Goal: Task Accomplishment & Management: Manage account settings

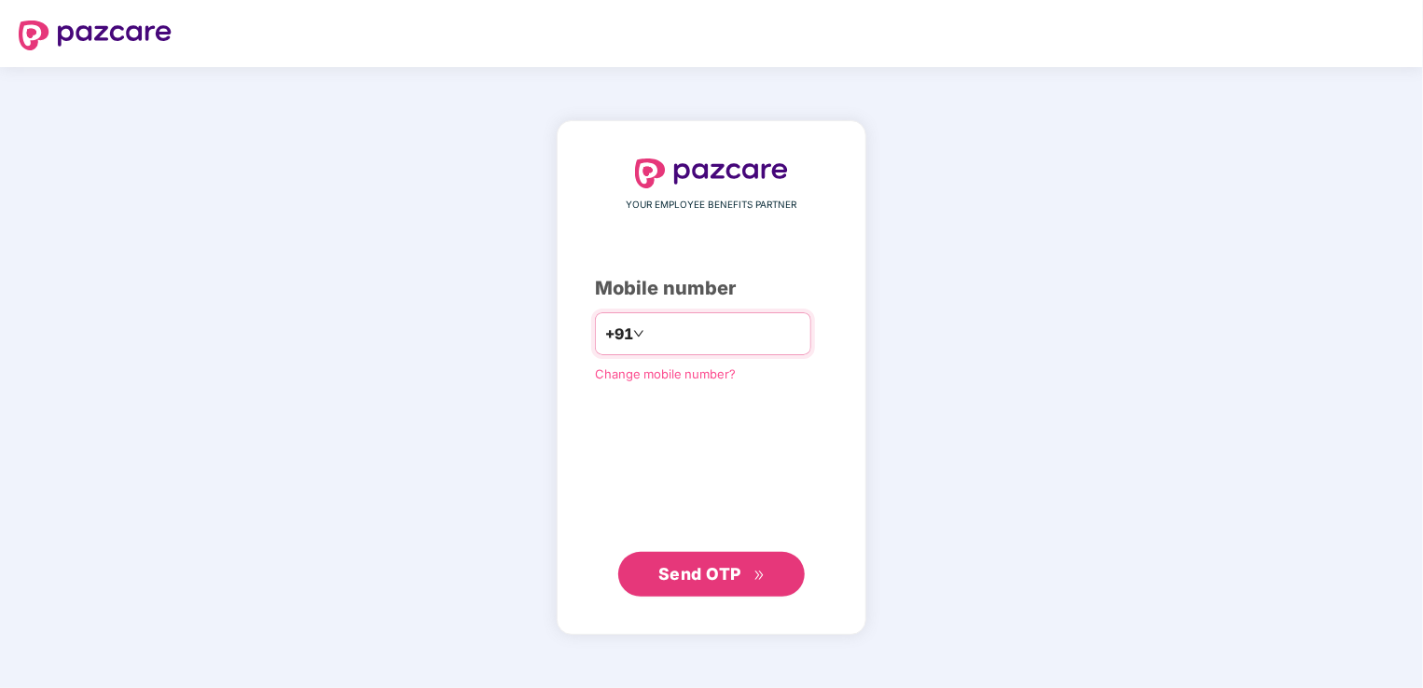
type input "**********"
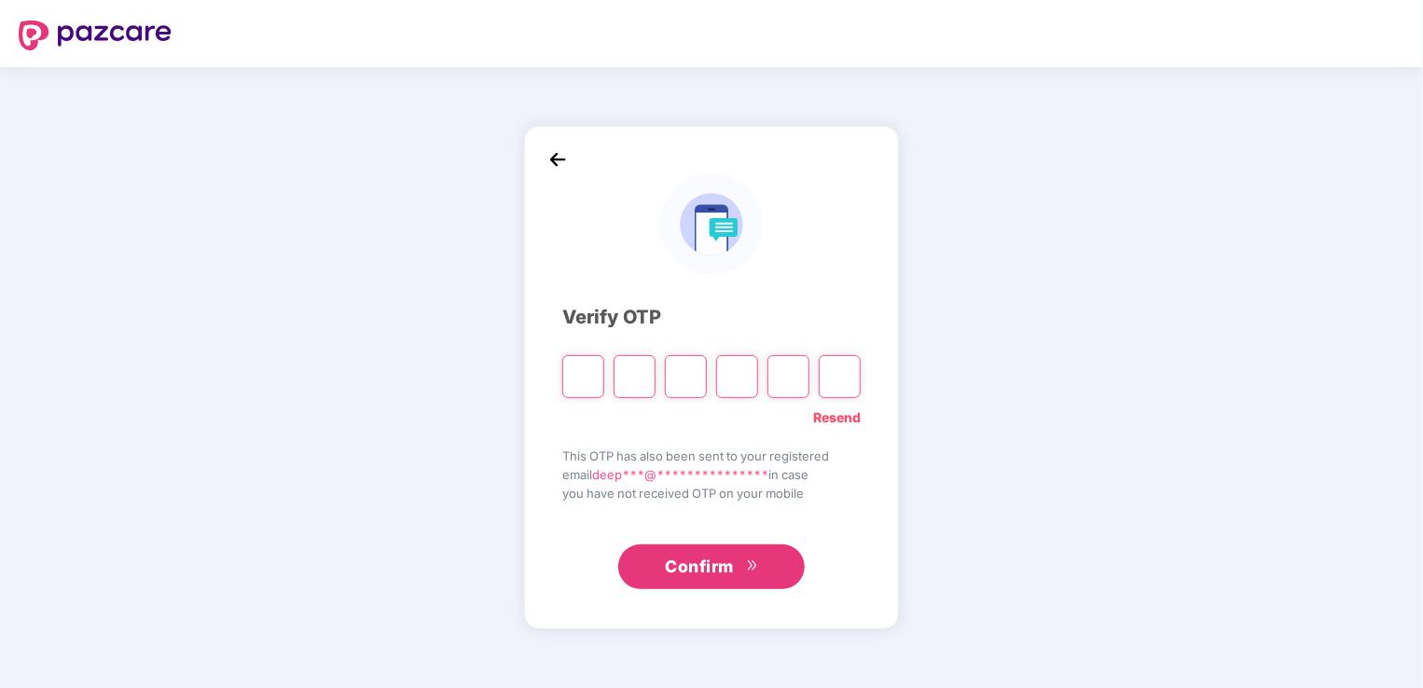
type input "*"
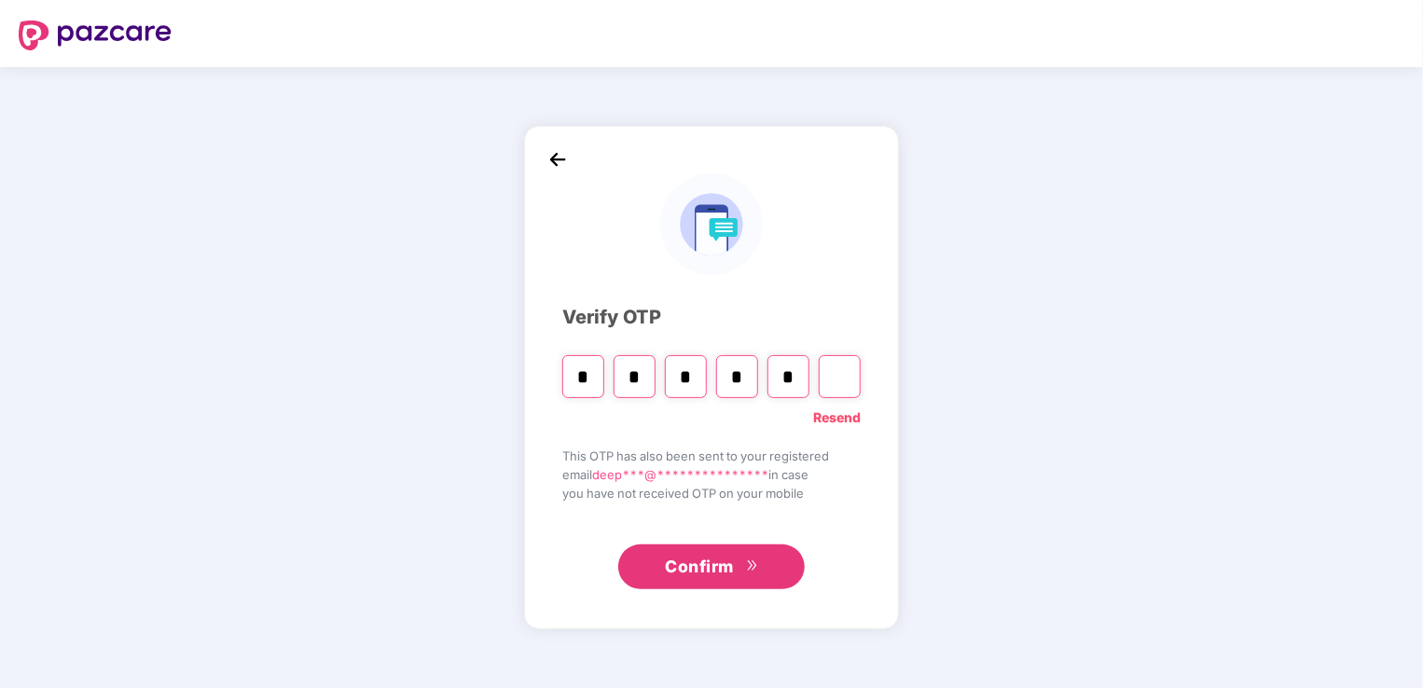
type input "*"
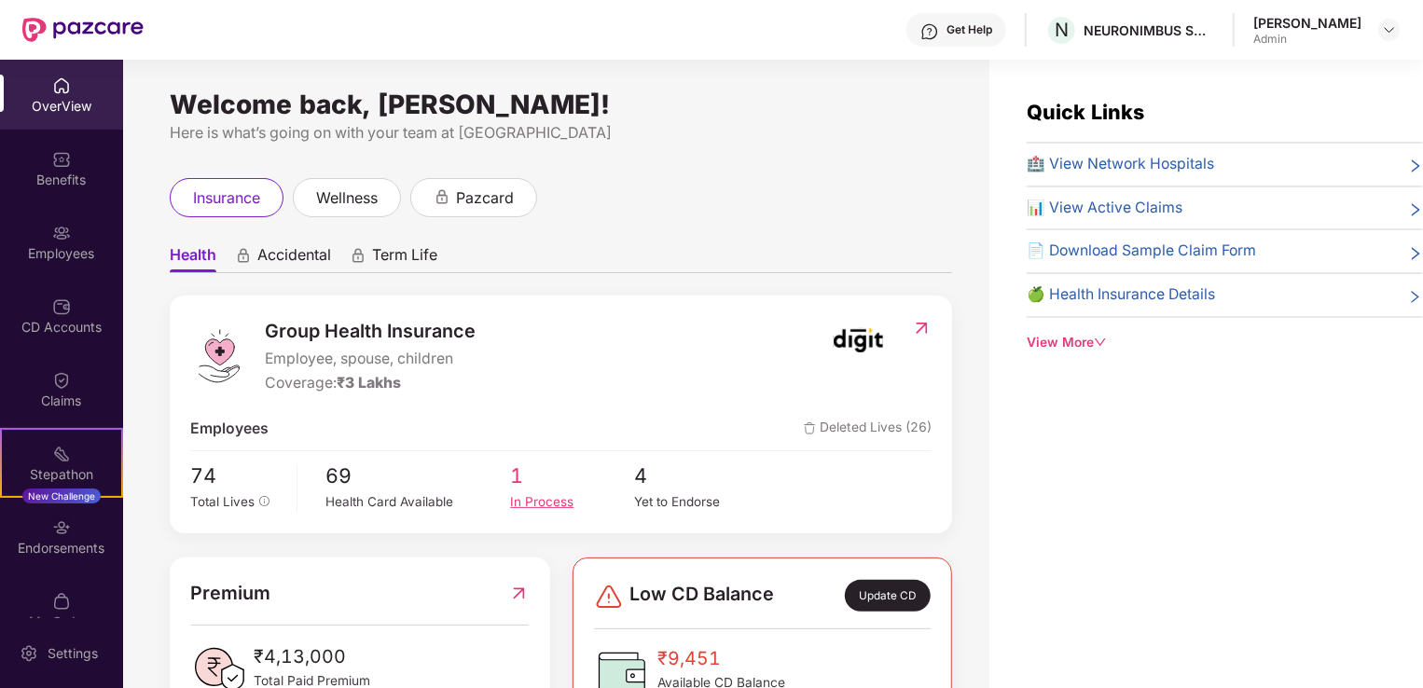
click at [518, 477] on span "1" at bounding box center [571, 477] width 123 height 32
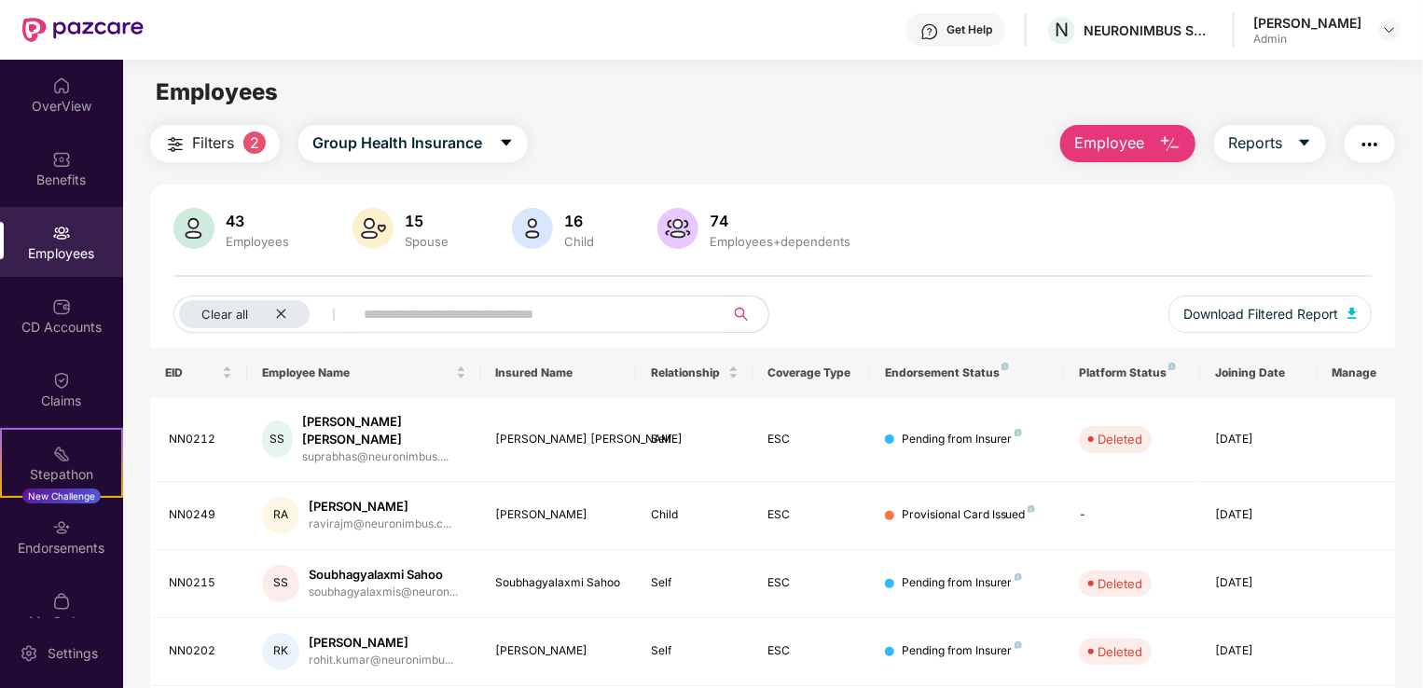
click at [56, 242] on img at bounding box center [61, 233] width 19 height 19
click at [1117, 142] on span "Employee" at bounding box center [1109, 142] width 70 height 23
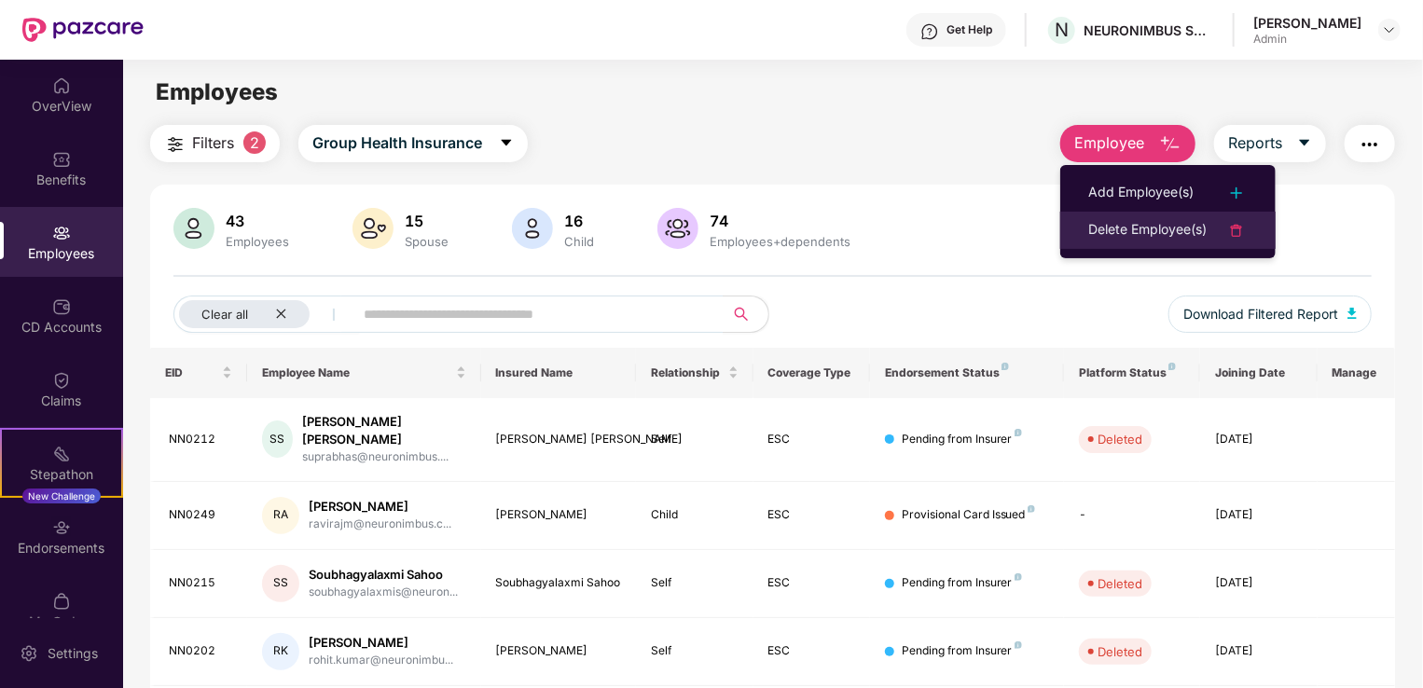
click at [1169, 225] on div "Delete Employee(s)" at bounding box center [1147, 230] width 118 height 22
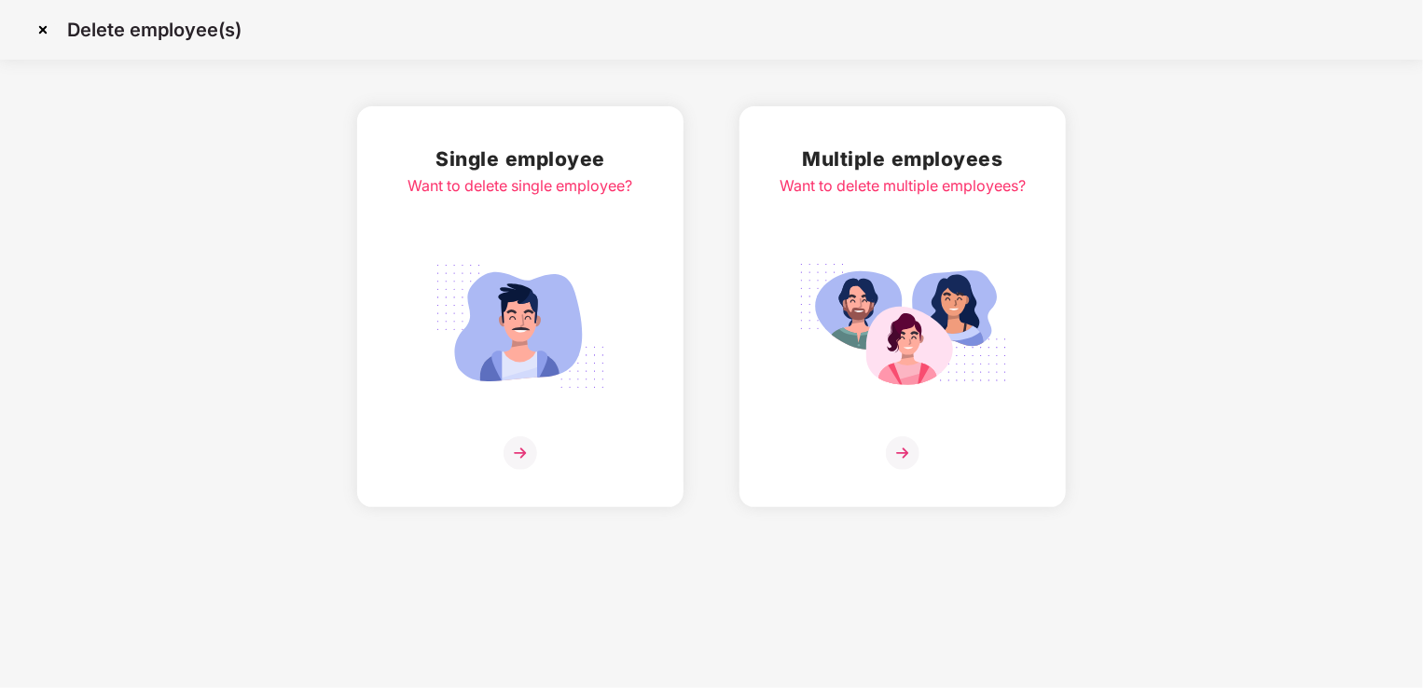
click at [541, 424] on div "Single employee Want to delete single employee?" at bounding box center [520, 307] width 225 height 326
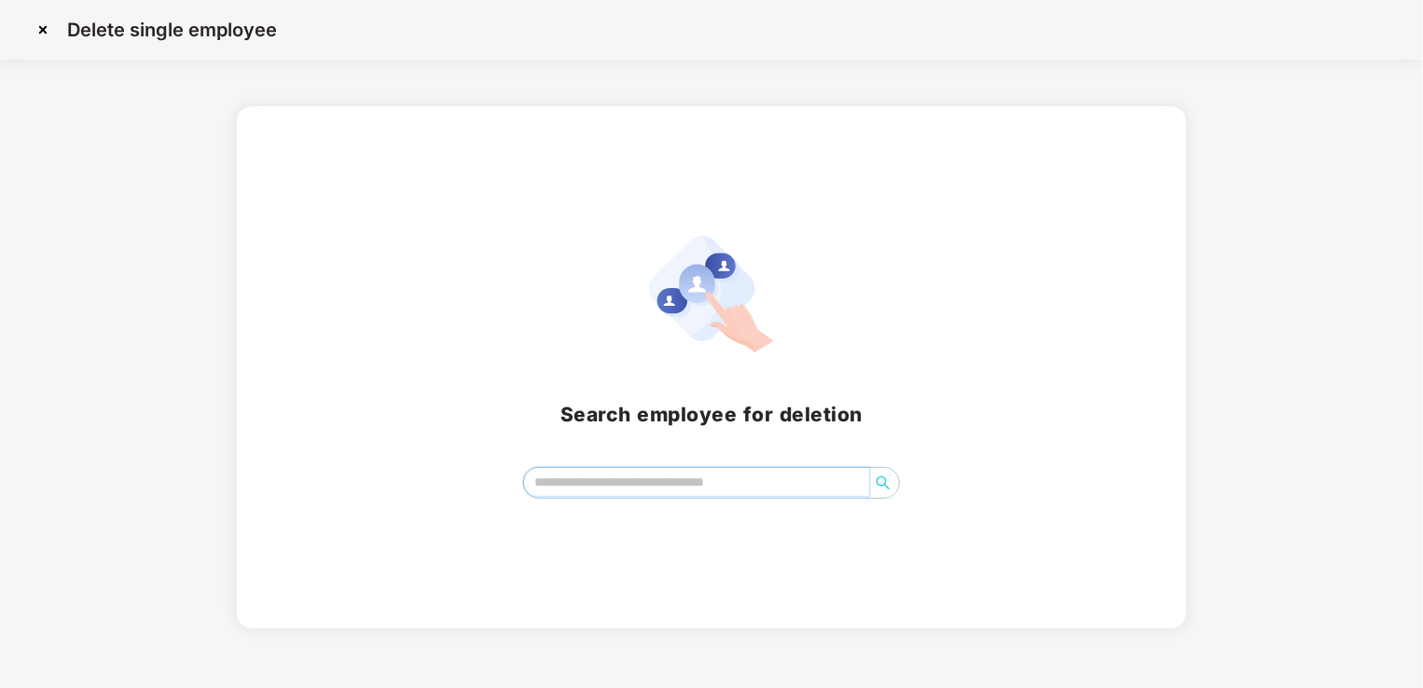
click at [573, 492] on input "search" at bounding box center [696, 482] width 345 height 28
type input "*********"
click at [44, 34] on img at bounding box center [43, 30] width 30 height 30
